Goal: Transaction & Acquisition: Book appointment/travel/reservation

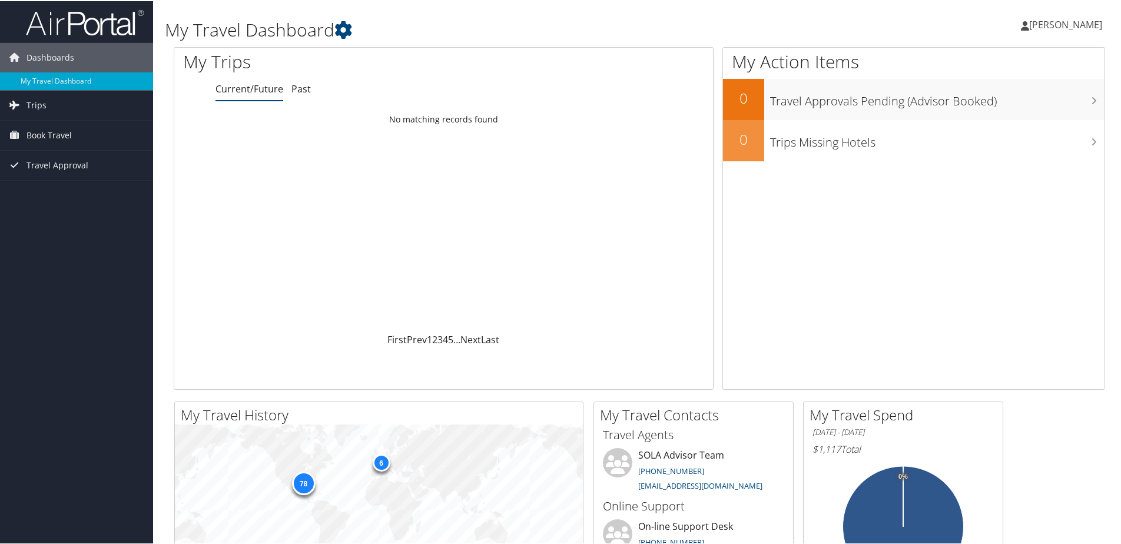
click at [248, 85] on link "Current/Future" at bounding box center [249, 87] width 68 height 13
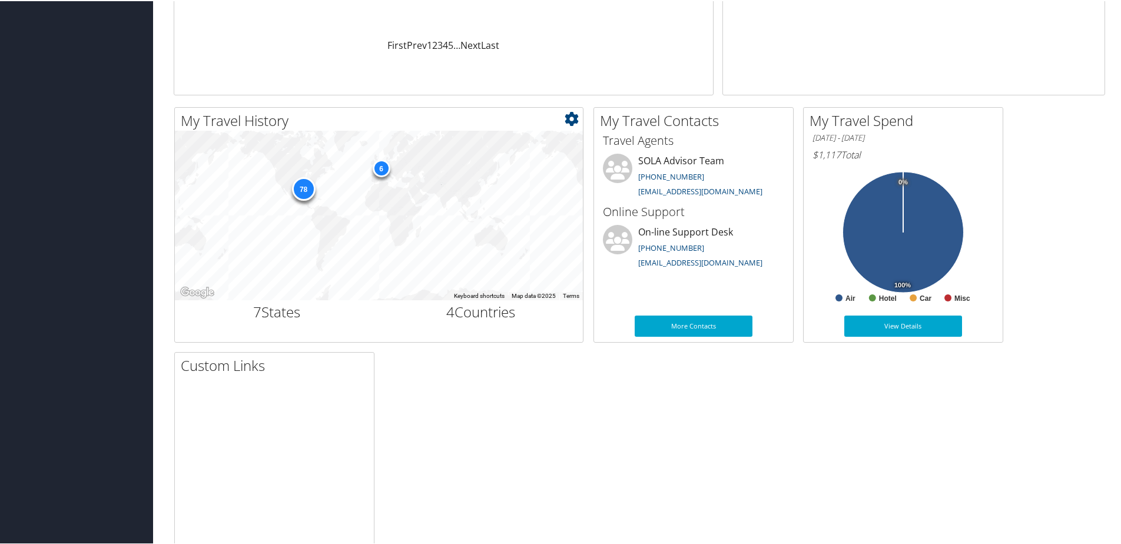
scroll to position [357, 0]
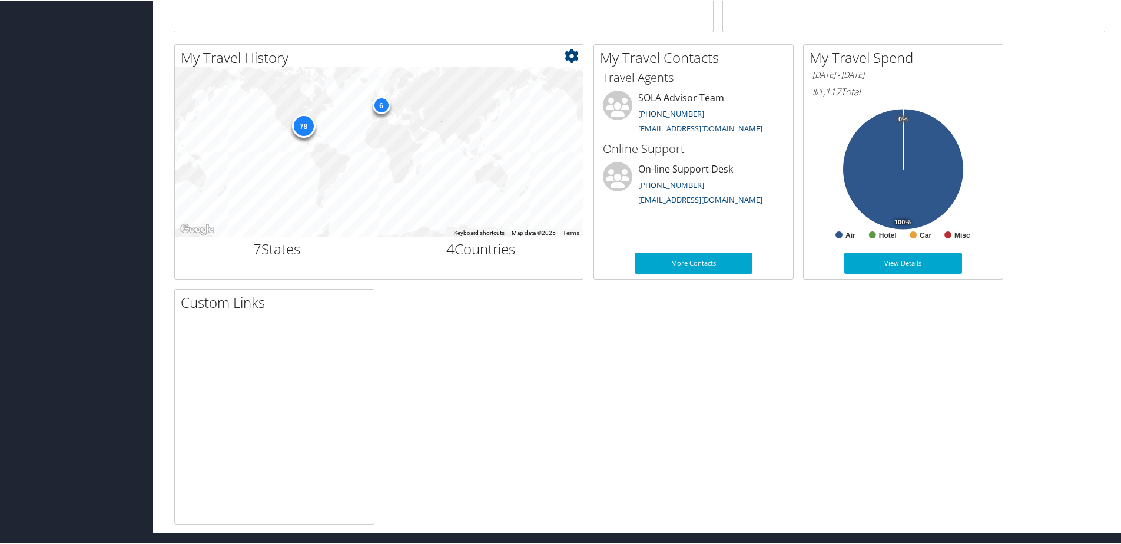
click at [376, 110] on div "6" at bounding box center [381, 104] width 18 height 18
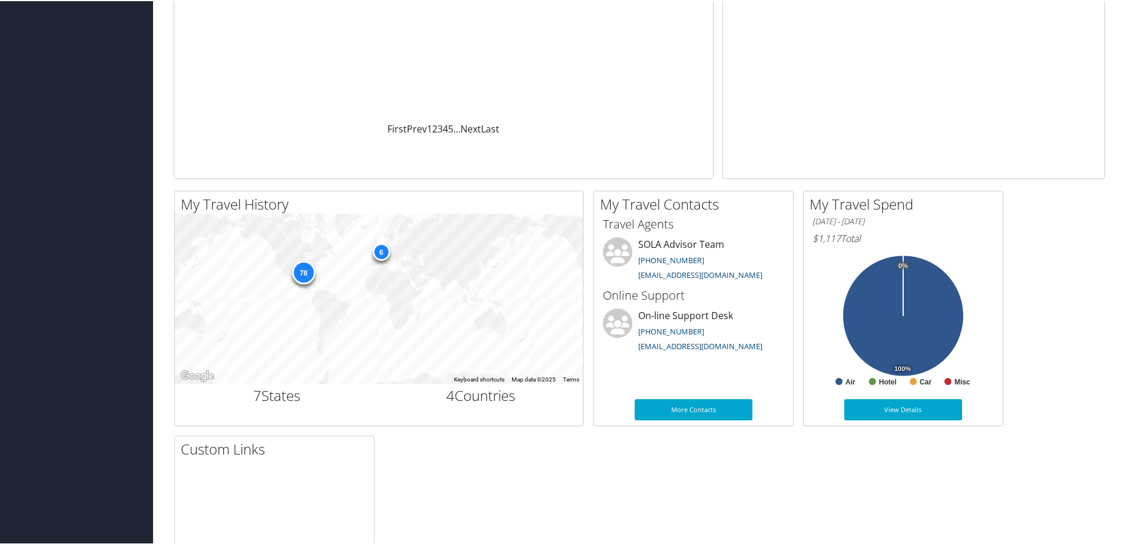
scroll to position [181, 0]
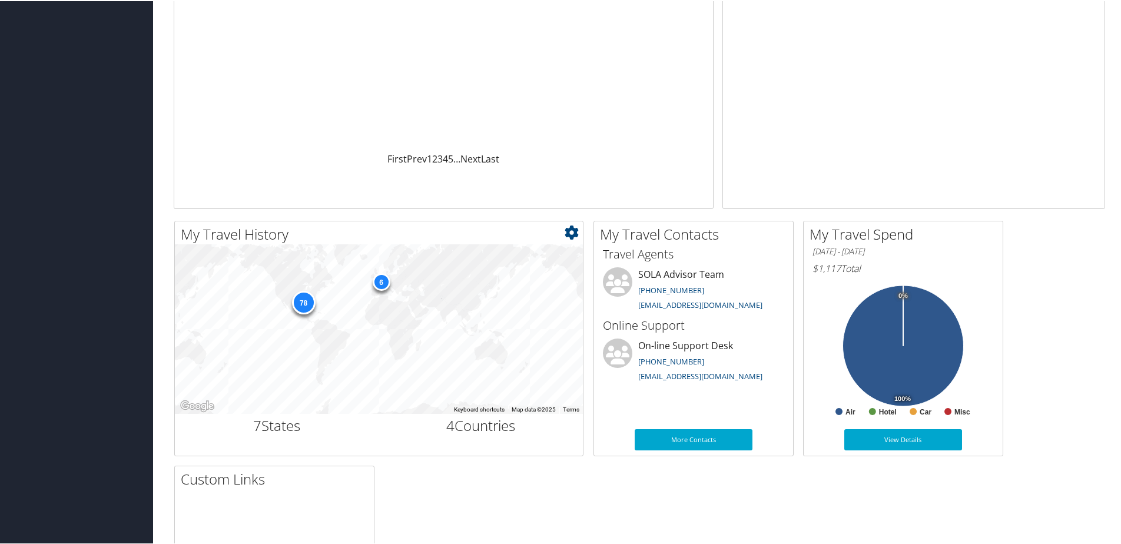
click at [304, 310] on div "78" at bounding box center [303, 302] width 24 height 24
click at [309, 296] on div "78" at bounding box center [303, 302] width 24 height 24
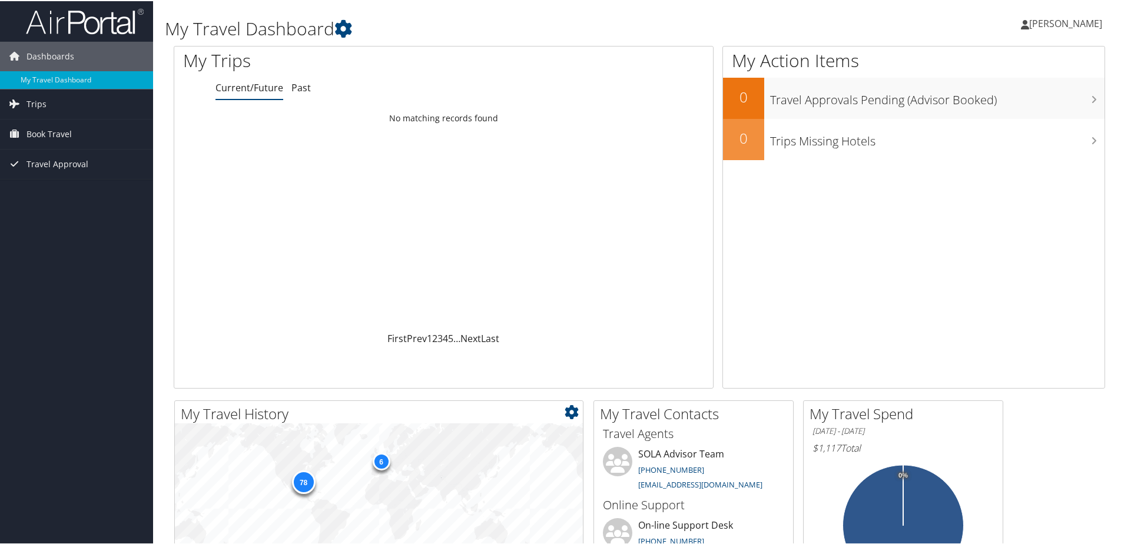
scroll to position [0, 0]
click at [55, 104] on link "Trips" at bounding box center [76, 103] width 153 height 29
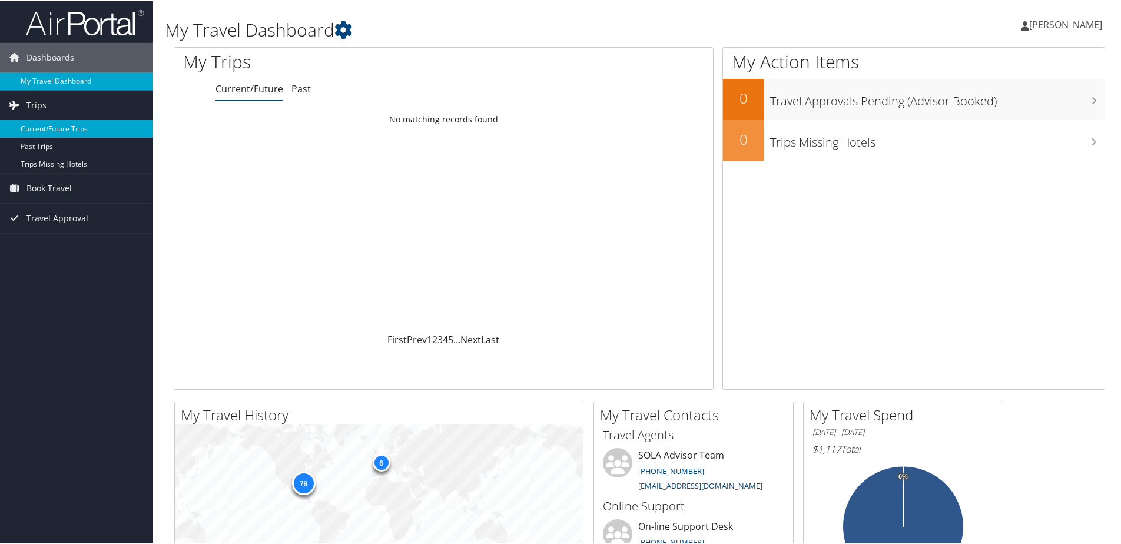
click at [61, 127] on link "Current/Future Trips" at bounding box center [76, 128] width 153 height 18
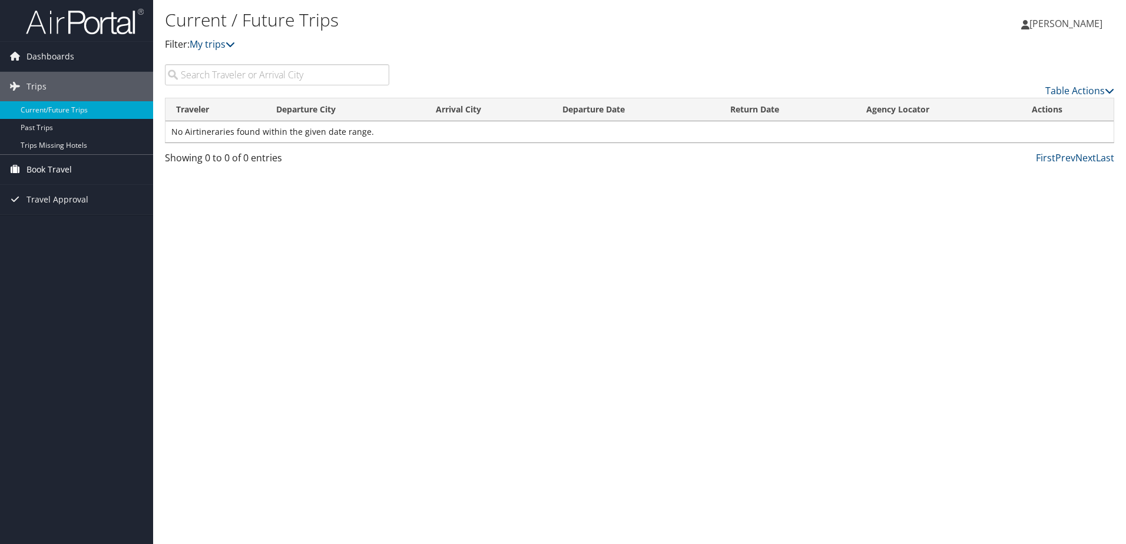
click at [62, 167] on span "Book Travel" at bounding box center [48, 169] width 45 height 29
click at [48, 188] on link "Approval Request (Beta)" at bounding box center [76, 193] width 153 height 18
click at [51, 165] on span "Book Travel" at bounding box center [48, 169] width 45 height 29
click at [52, 210] on link "Book/Manage Online Trips" at bounding box center [76, 211] width 153 height 18
